Goal: Transaction & Acquisition: Purchase product/service

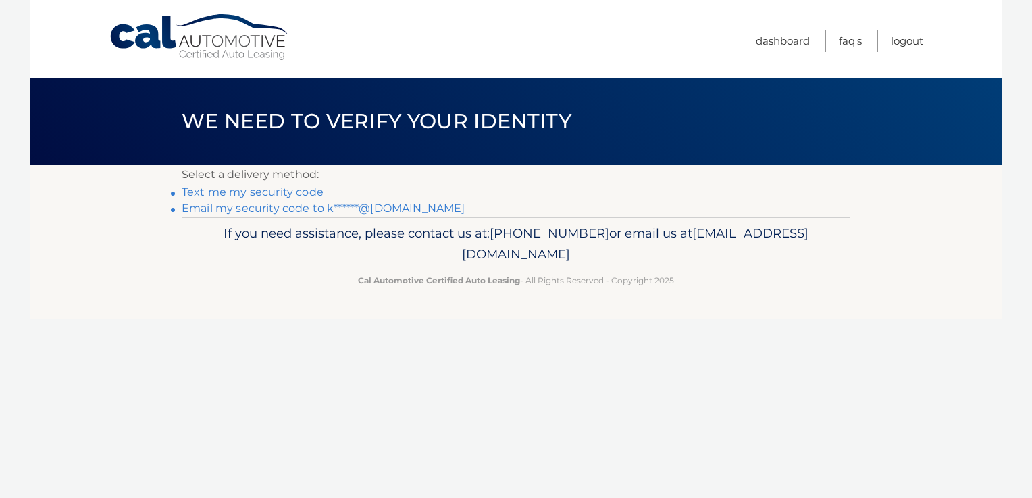
click at [303, 194] on link "Text me my security code" at bounding box center [253, 192] width 142 height 13
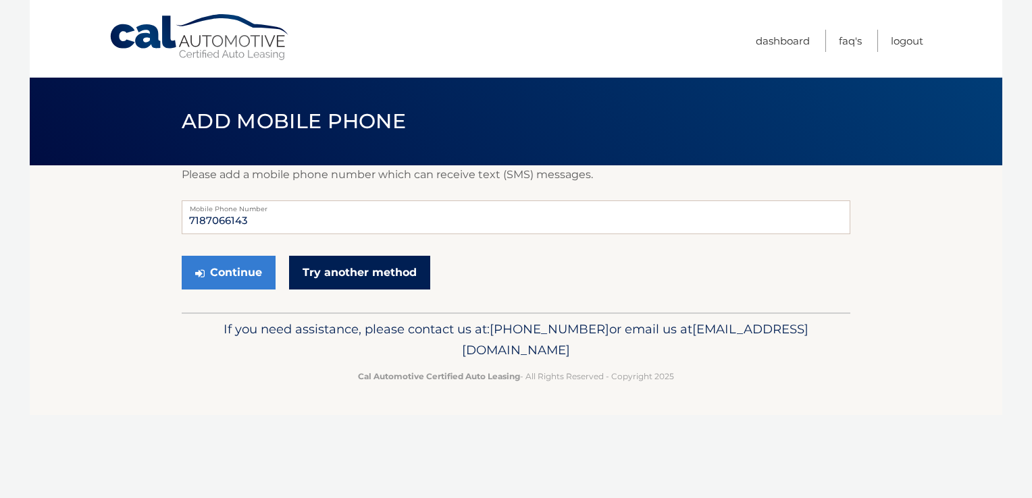
click at [393, 277] on link "Try another method" at bounding box center [359, 273] width 141 height 34
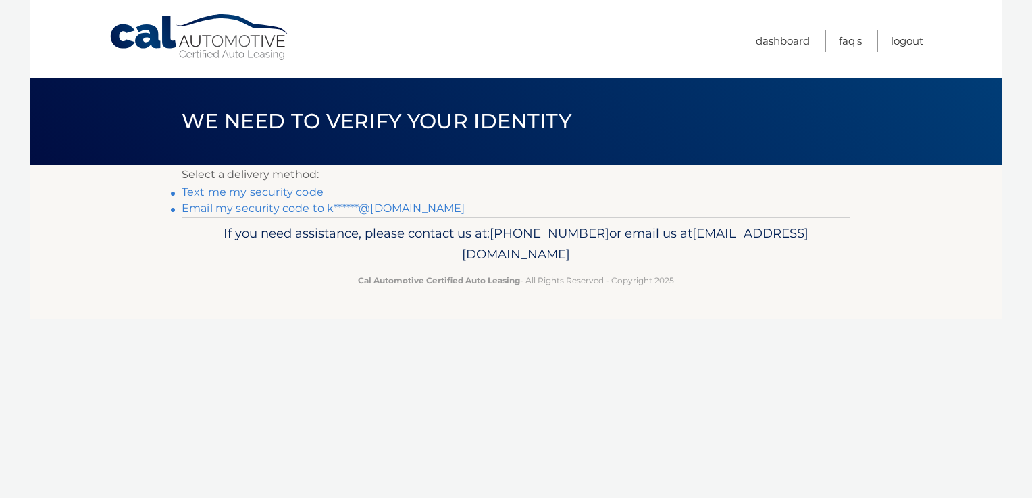
click at [303, 214] on link "Email my security code to k******@gmail.com" at bounding box center [324, 208] width 284 height 13
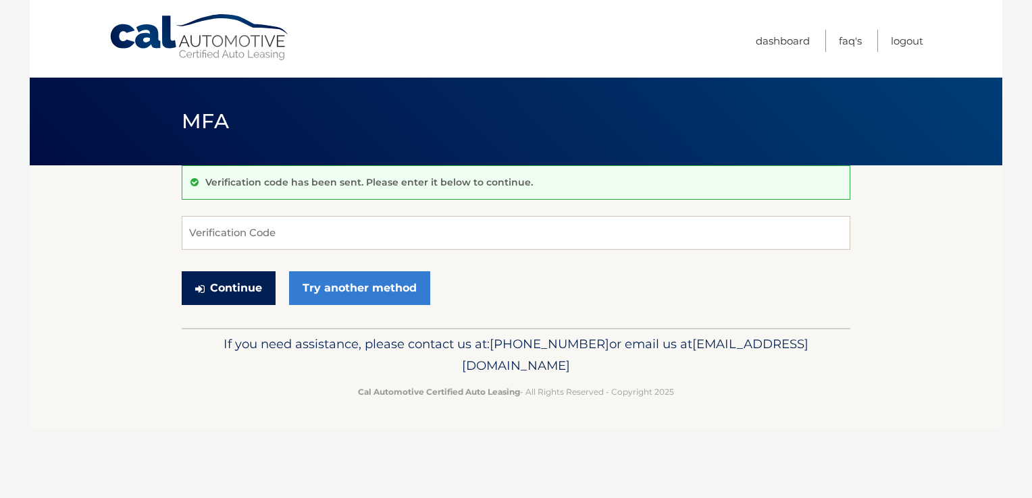
click at [213, 285] on button "Continue" at bounding box center [229, 288] width 94 height 34
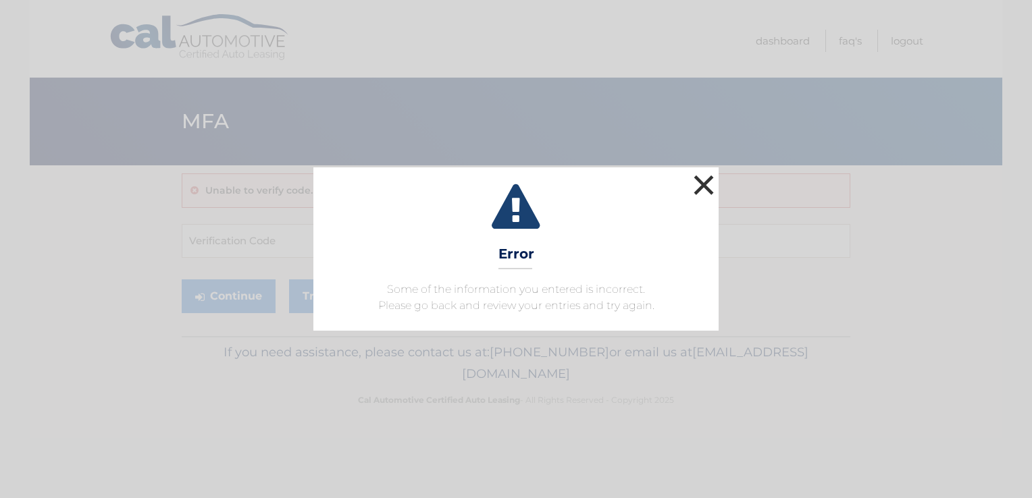
click at [705, 189] on button "×" at bounding box center [703, 185] width 27 height 27
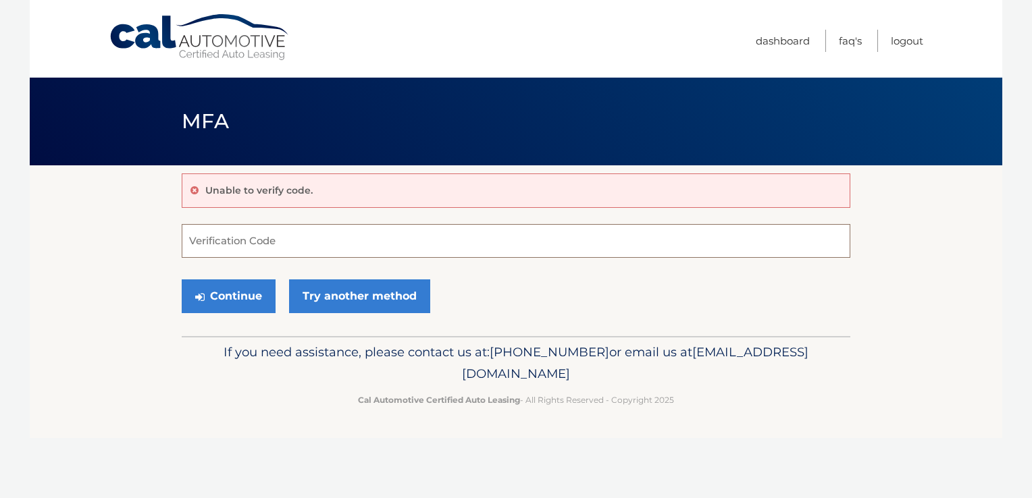
click at [357, 230] on input "Verification Code" at bounding box center [516, 241] width 669 height 34
type input "837927"
click at [214, 303] on button "Continue" at bounding box center [229, 297] width 94 height 34
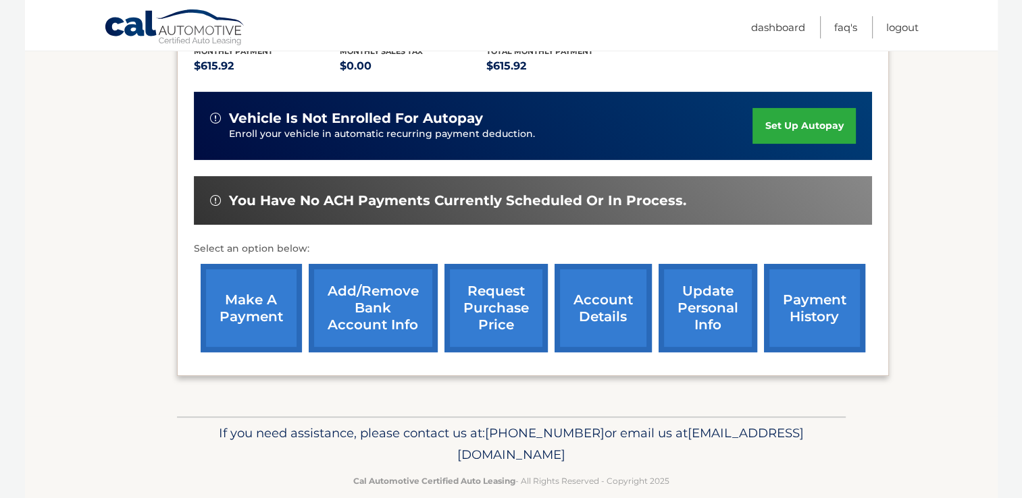
scroll to position [205, 0]
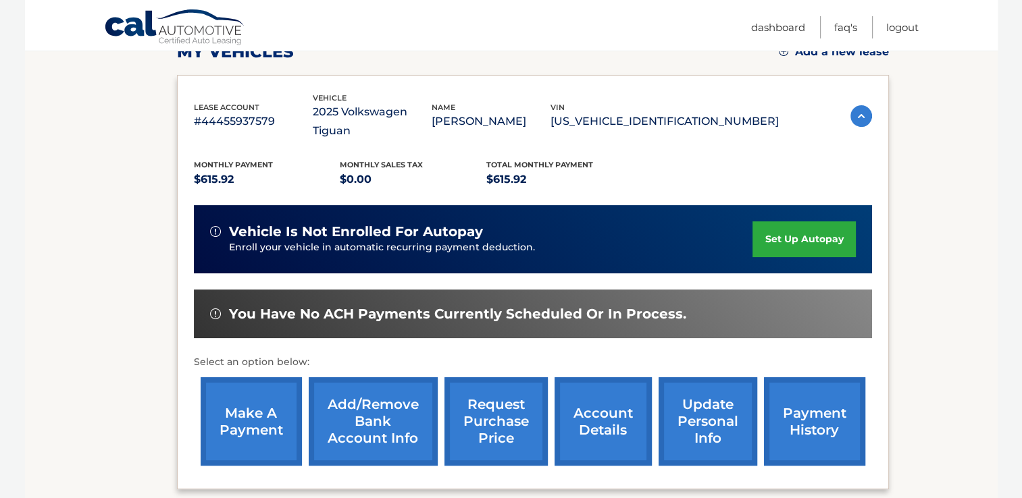
click at [247, 401] on link "make a payment" at bounding box center [251, 422] width 101 height 88
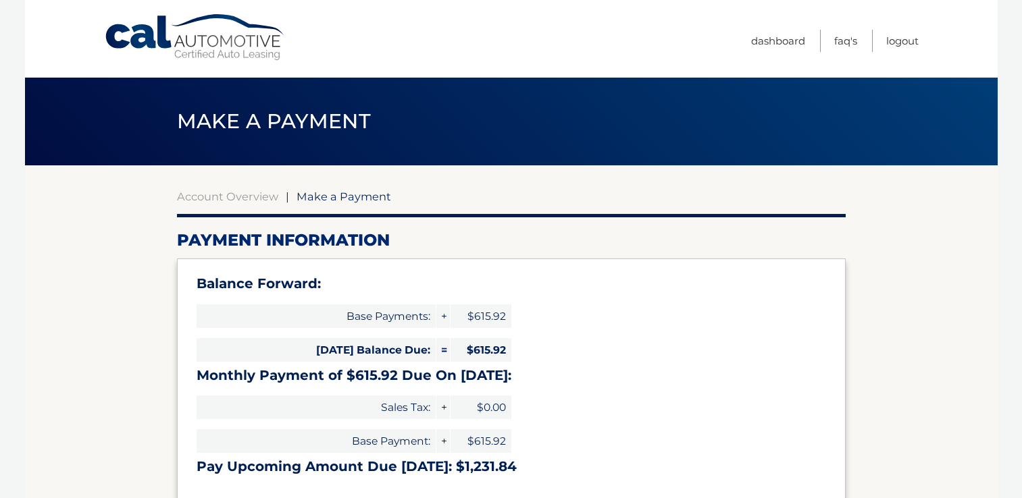
select select "N2JjZTQwZTAtNGRlZS00ZmE2LWIwMzgtZDQxZmNlMmJiMTIw"
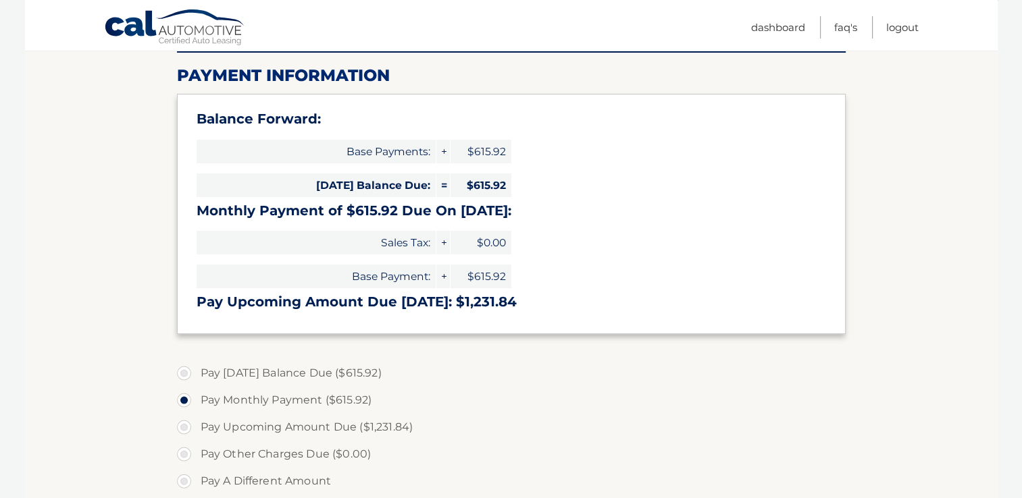
scroll to position [335, 0]
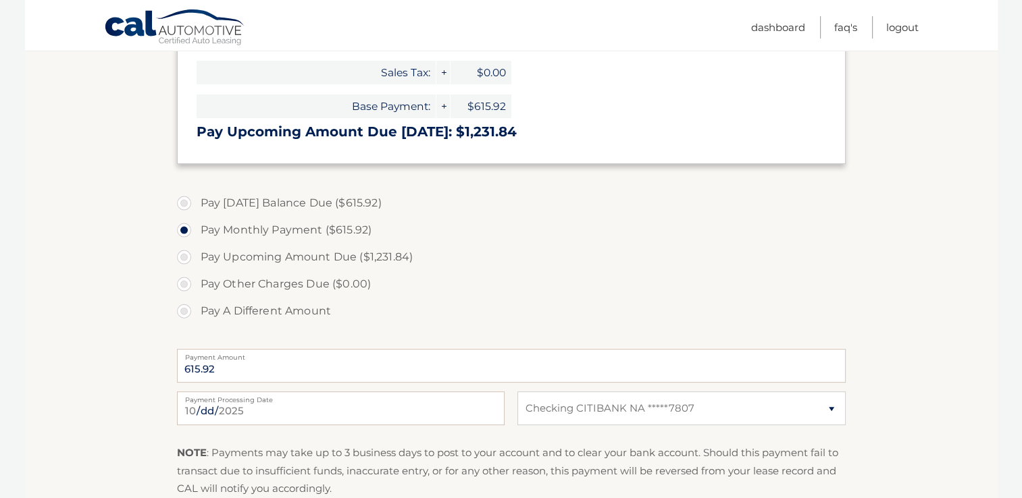
click at [186, 197] on label "Pay [DATE] Balance Due ($615.92)" at bounding box center [511, 203] width 669 height 27
click at [186, 197] on input "Pay [DATE] Balance Due ($615.92)" at bounding box center [189, 201] width 14 height 22
radio input "true"
click at [180, 229] on label "Pay Monthly Payment ($615.92)" at bounding box center [511, 230] width 669 height 27
click at [182, 229] on input "Pay Monthly Payment ($615.92)" at bounding box center [189, 228] width 14 height 22
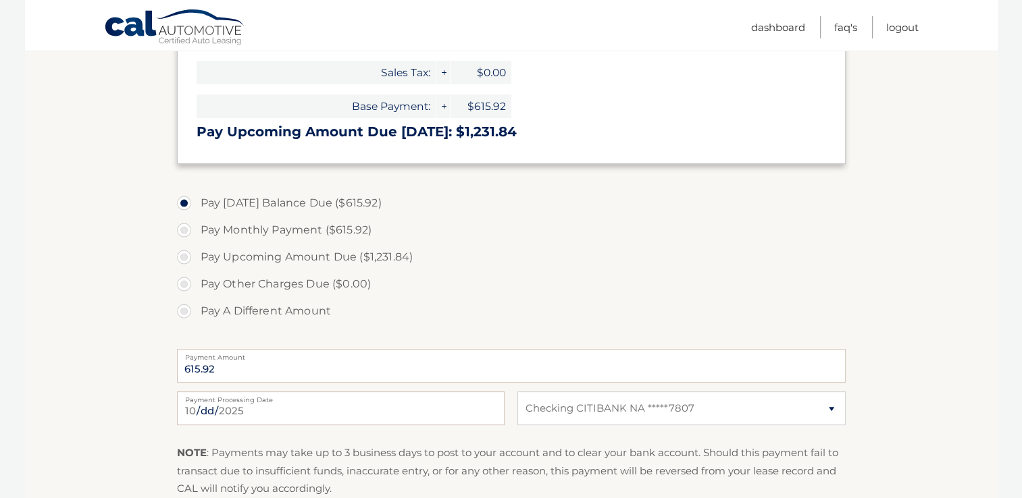
radio input "true"
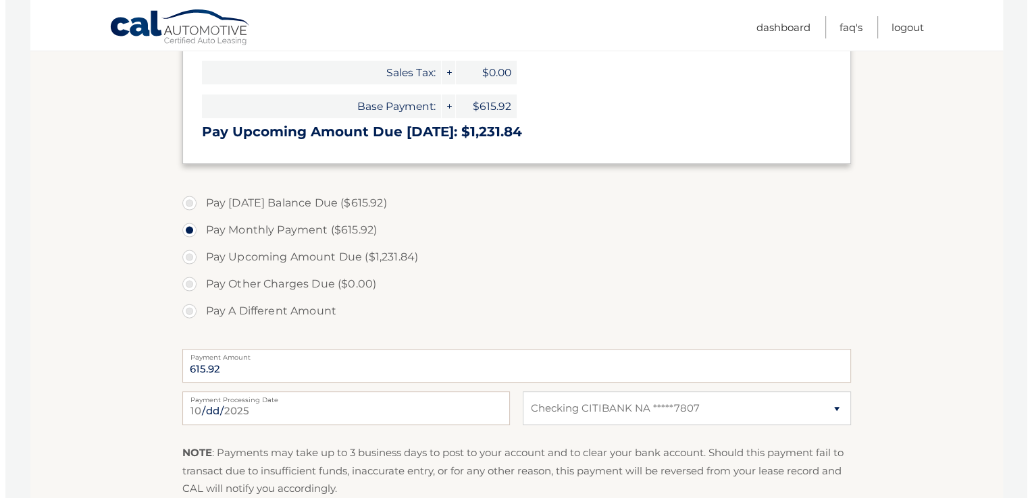
scroll to position [516, 0]
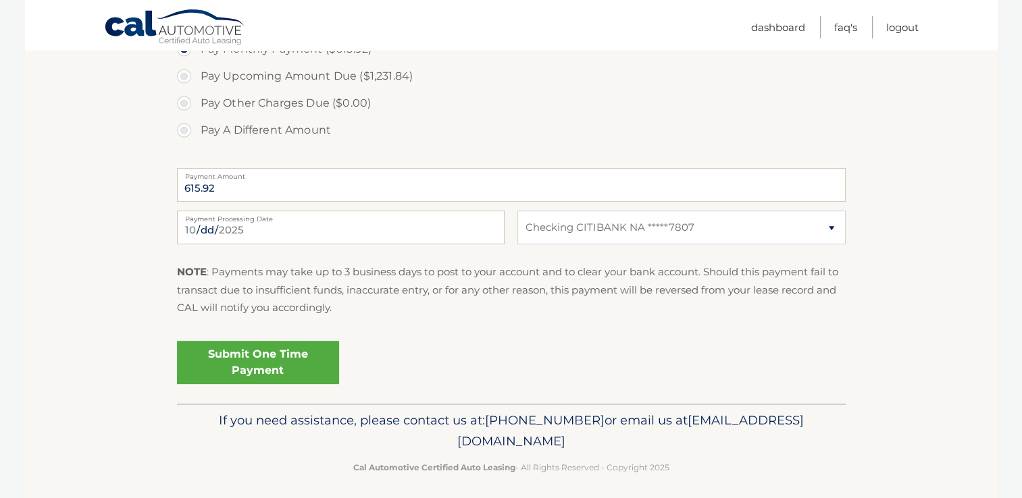
click at [251, 369] on link "Submit One Time Payment" at bounding box center [258, 362] width 162 height 43
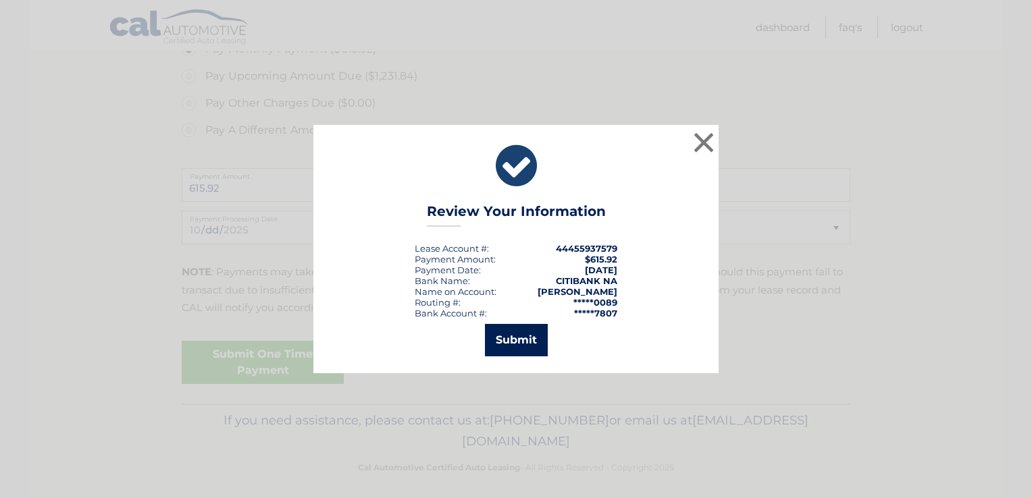
click at [540, 337] on button "Submit" at bounding box center [516, 340] width 63 height 32
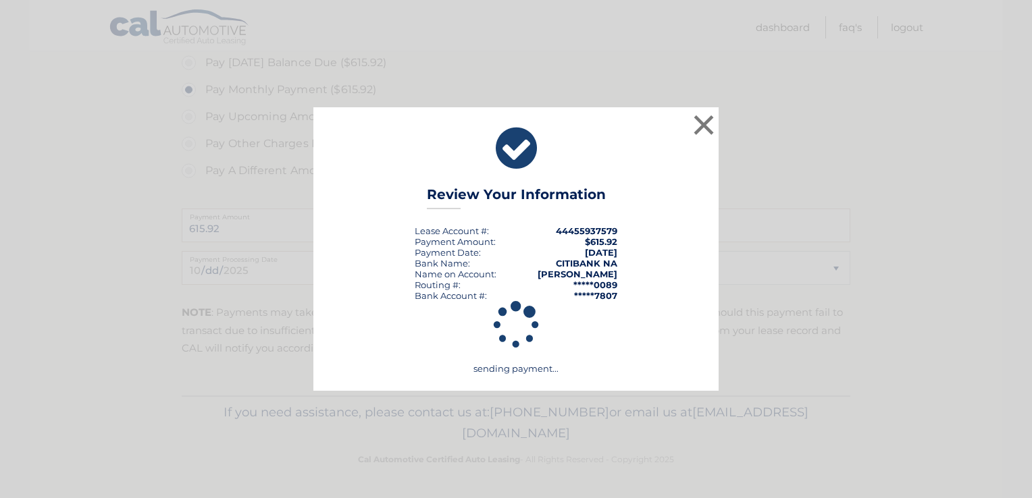
scroll to position [474, 0]
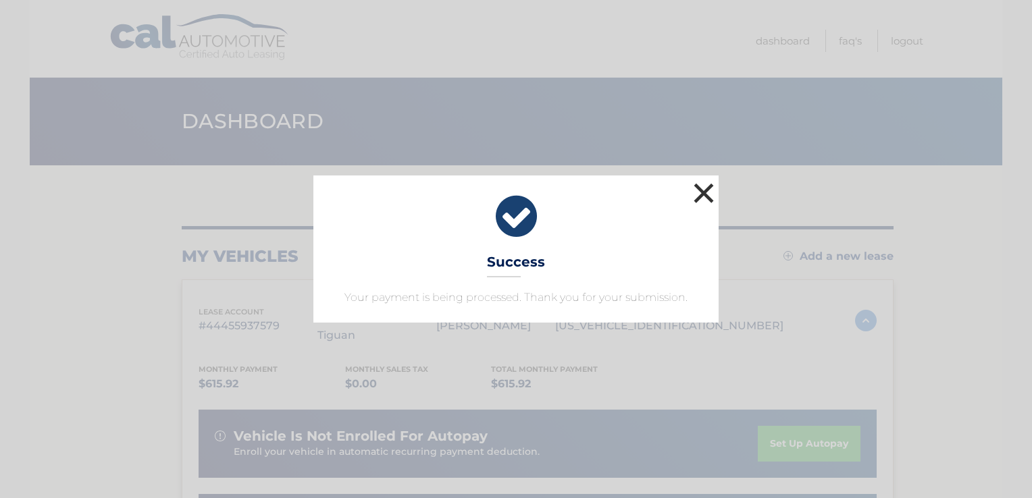
click at [701, 193] on button "×" at bounding box center [703, 193] width 27 height 27
